Goal: Task Accomplishment & Management: Manage account settings

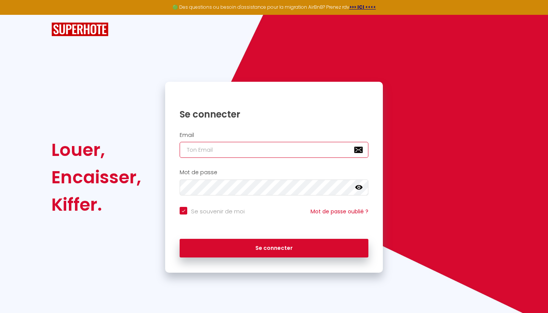
type input "[EMAIL_ADDRESS][DOMAIN_NAME]"
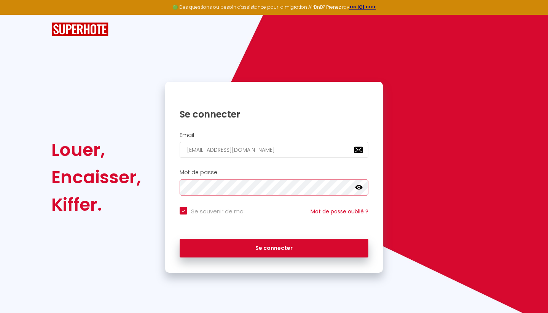
click at [274, 247] on button "Se connecter" at bounding box center [274, 248] width 189 height 19
checkbox input "true"
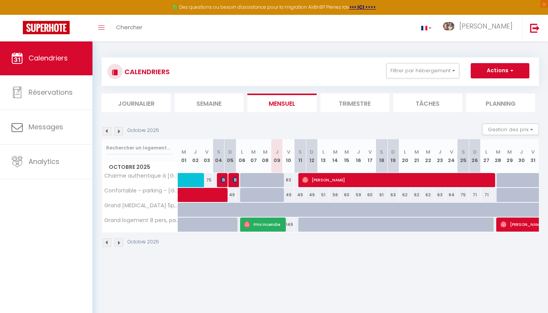
click at [211, 195] on span at bounding box center [221, 195] width 70 height 14
select select "OK"
select select "1"
select select "0"
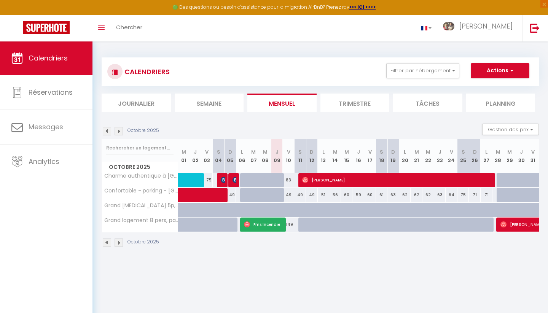
select select "1"
select select
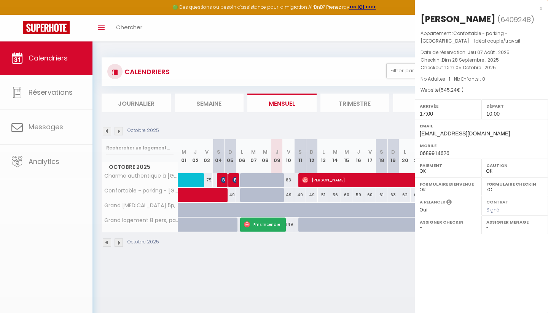
select select "52316"
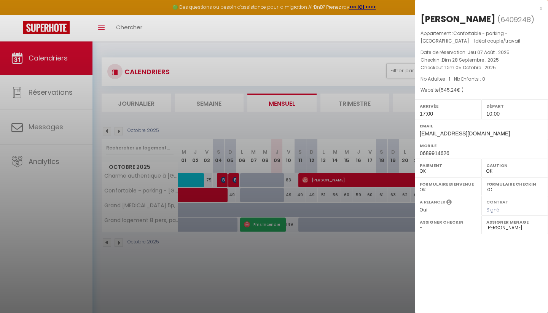
click at [69, 272] on div at bounding box center [274, 156] width 548 height 313
